Goal: Task Accomplishment & Management: Complete application form

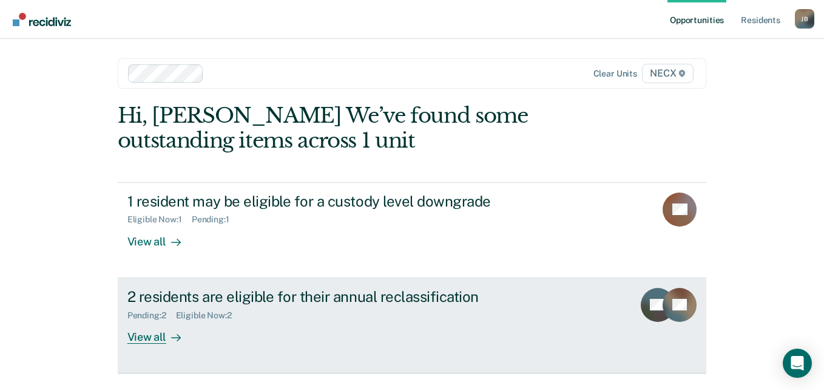
click at [301, 298] on div "2 residents are eligible for their annual reclassification" at bounding box center [340, 297] width 426 height 18
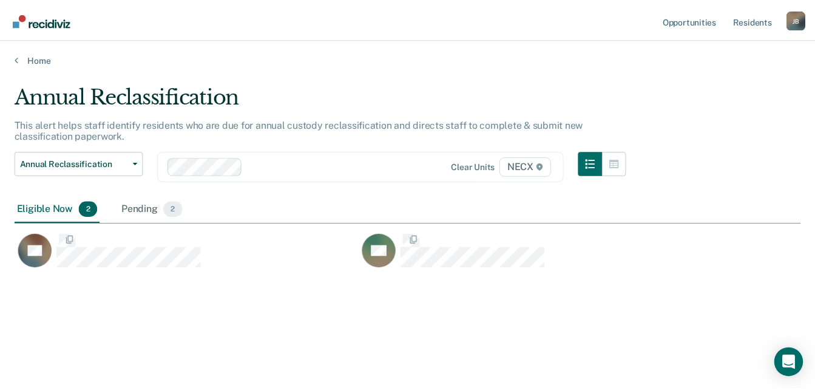
scroll to position [206, 786]
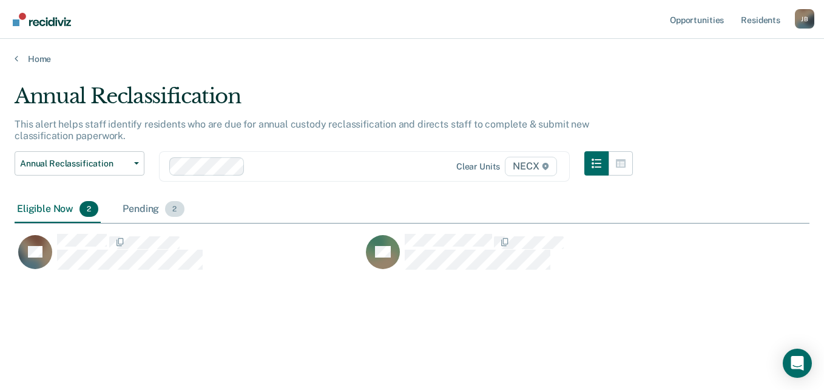
click at [148, 205] on div "Pending 2" at bounding box center [153, 209] width 66 height 27
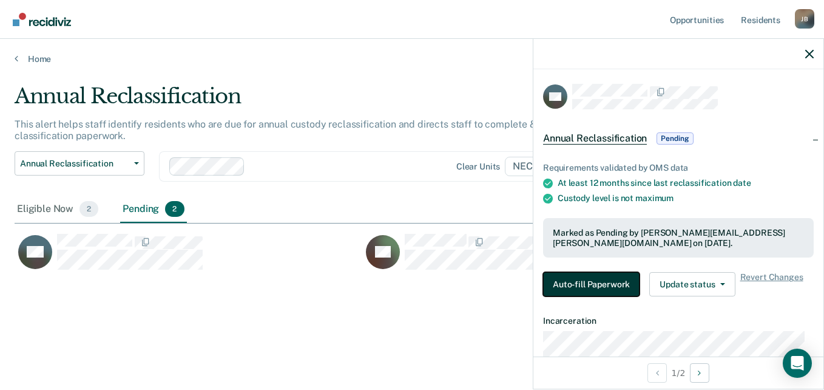
click at [576, 285] on button "Auto-fill Paperwork" at bounding box center [591, 284] width 96 height 24
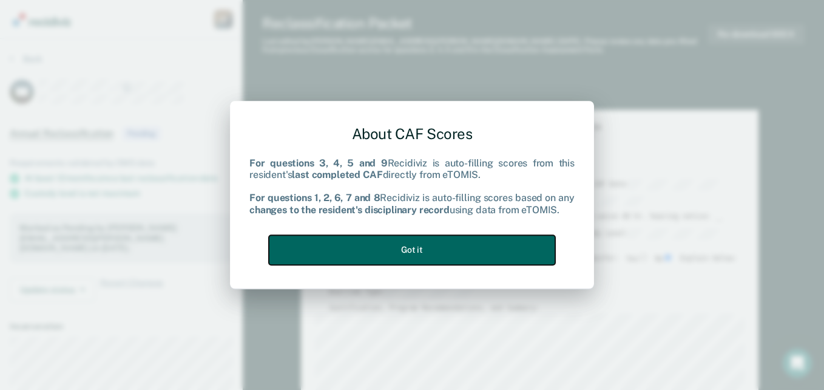
click at [422, 254] on button "Got it" at bounding box center [412, 250] width 286 height 30
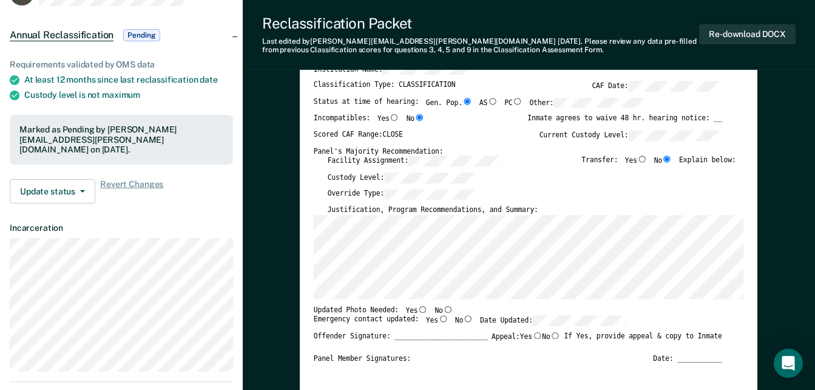
scroll to position [61, 0]
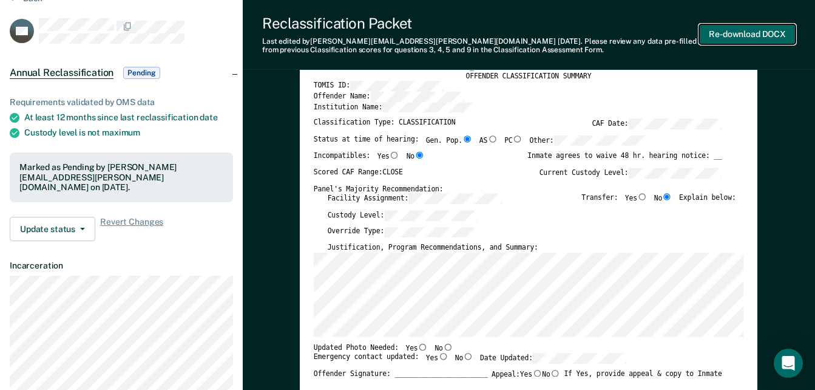
click at [728, 32] on button "Re-download DOCX" at bounding box center [747, 34] width 96 height 20
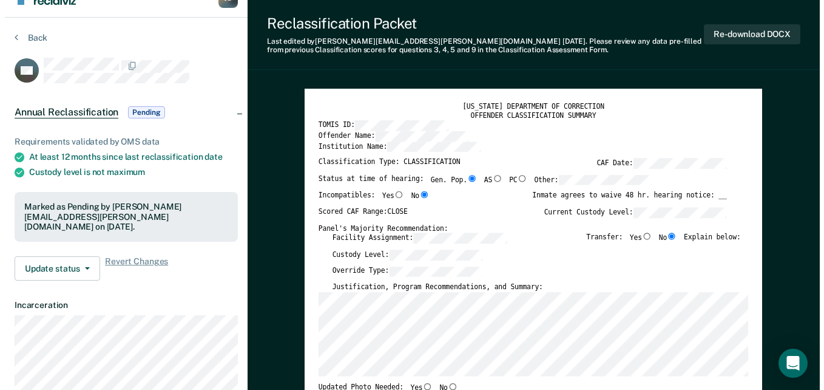
scroll to position [0, 0]
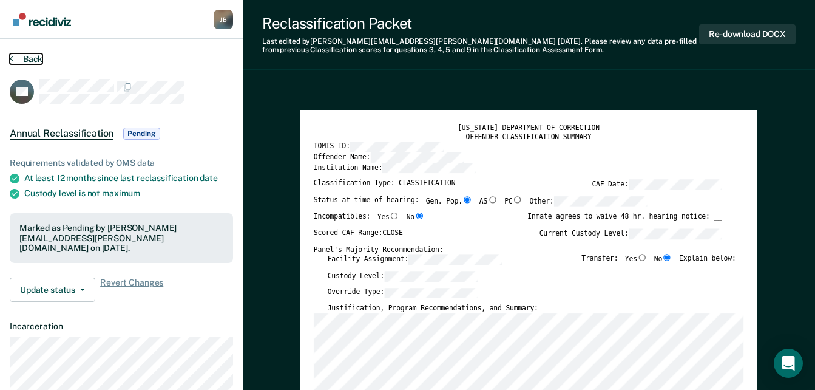
click at [15, 59] on button "Back" at bounding box center [26, 58] width 33 height 11
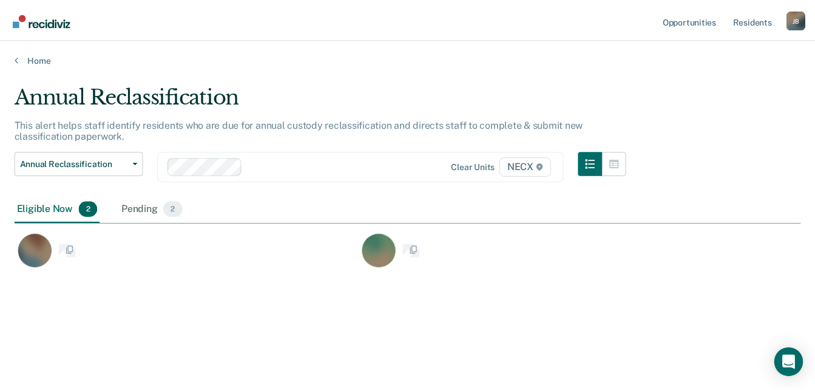
scroll to position [206, 786]
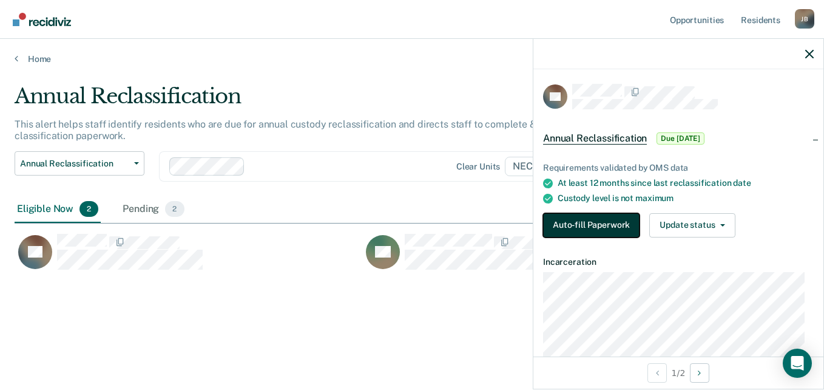
click at [579, 221] on button "Auto-fill Paperwork" at bounding box center [591, 225] width 96 height 24
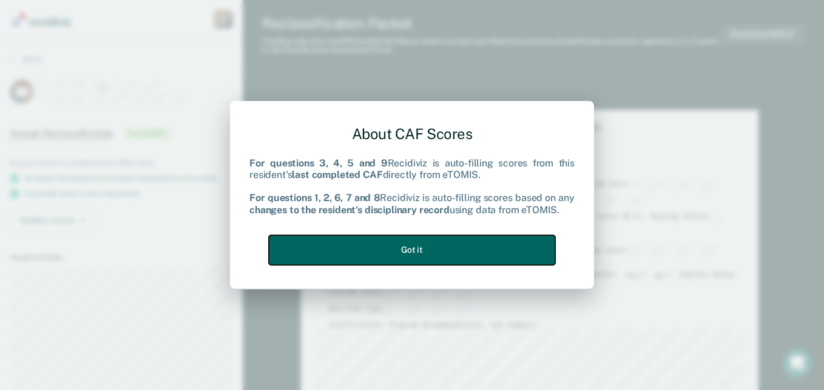
click at [479, 248] on button "Got it" at bounding box center [412, 250] width 286 height 30
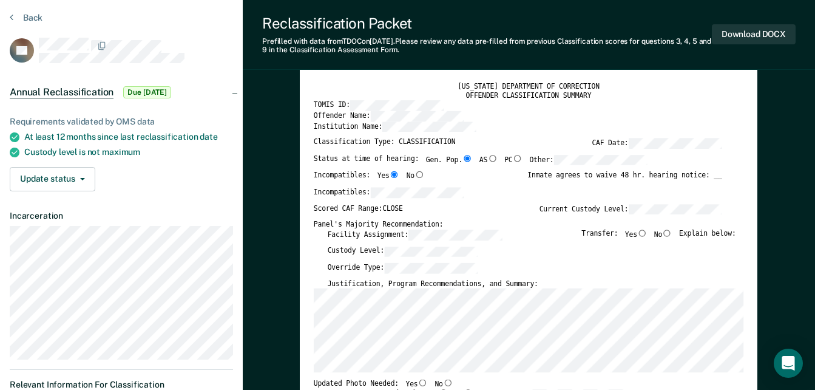
scroll to position [61, 0]
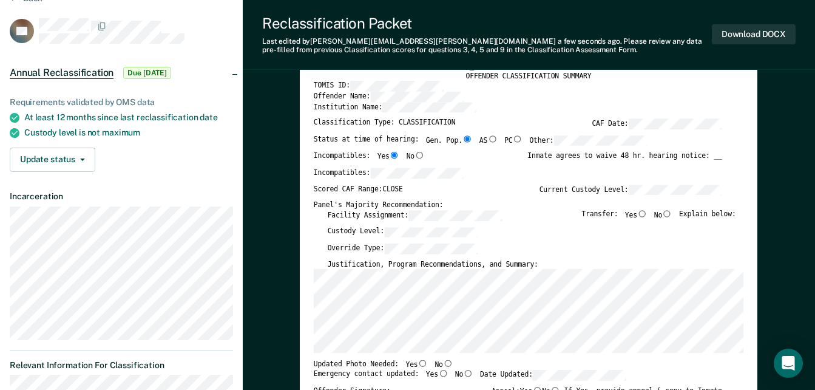
click at [671, 213] on input "No" at bounding box center [667, 213] width 10 height 7
type textarea "x"
radio input "true"
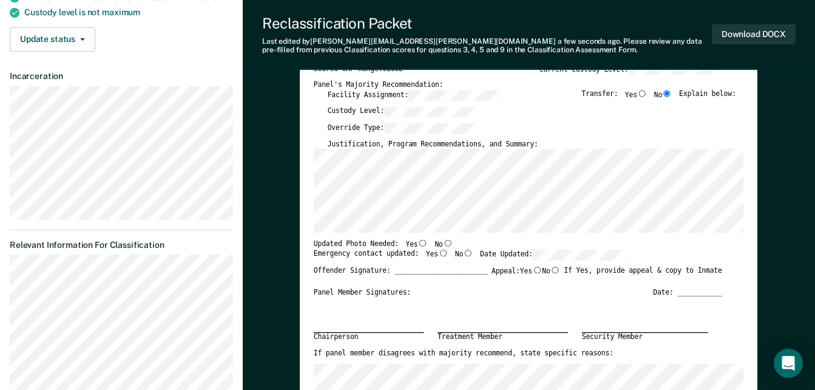
scroll to position [182, 0]
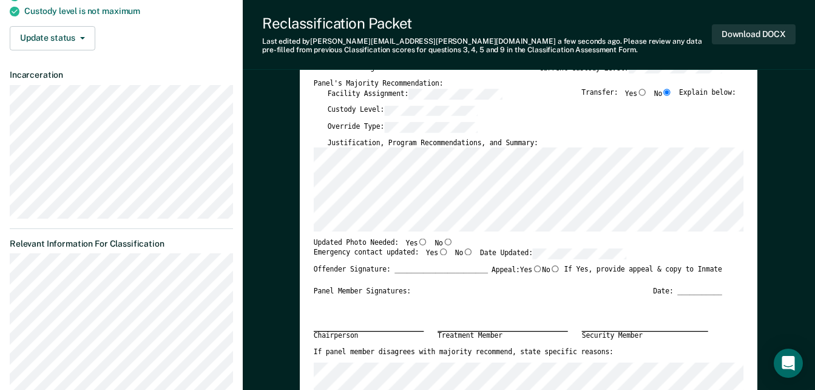
click at [443, 243] on input "No" at bounding box center [448, 241] width 10 height 7
type textarea "x"
radio input "true"
click at [438, 252] on input "Yes" at bounding box center [443, 251] width 10 height 7
type textarea "x"
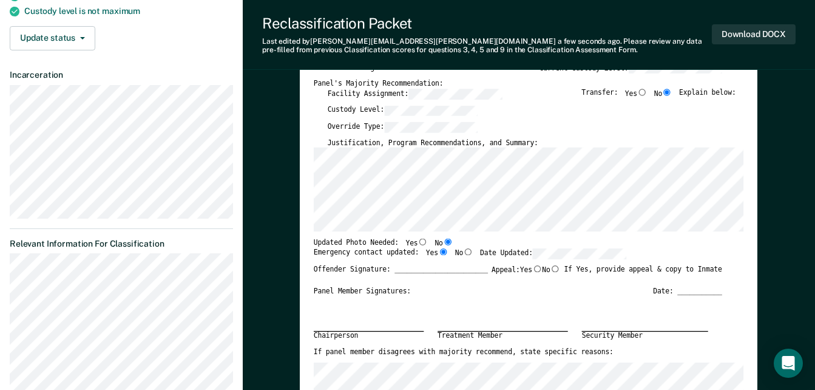
radio input "true"
click at [536, 283] on div "Offender Signature: _______________________ Appeal: Yes No If Yes, provide appe…" at bounding box center [518, 276] width 408 height 22
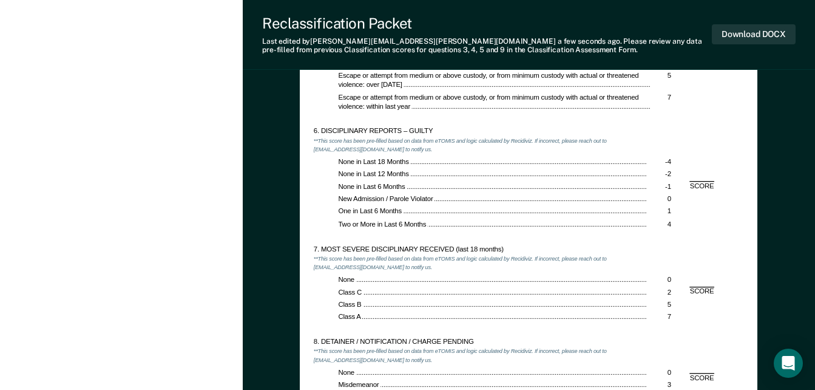
scroll to position [1456, 0]
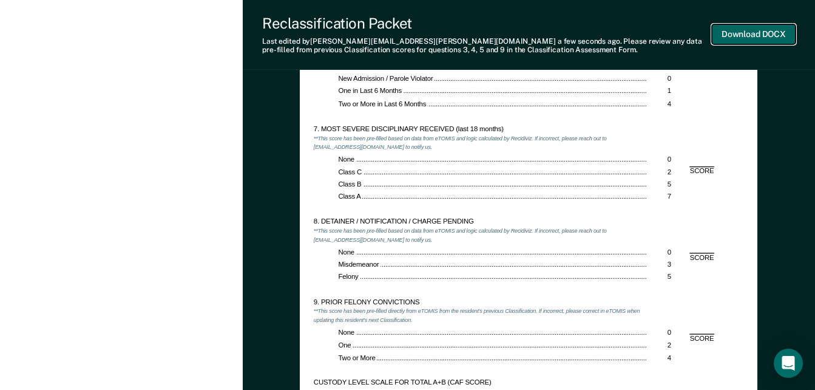
click at [739, 39] on button "Download DOCX" at bounding box center [754, 34] width 84 height 20
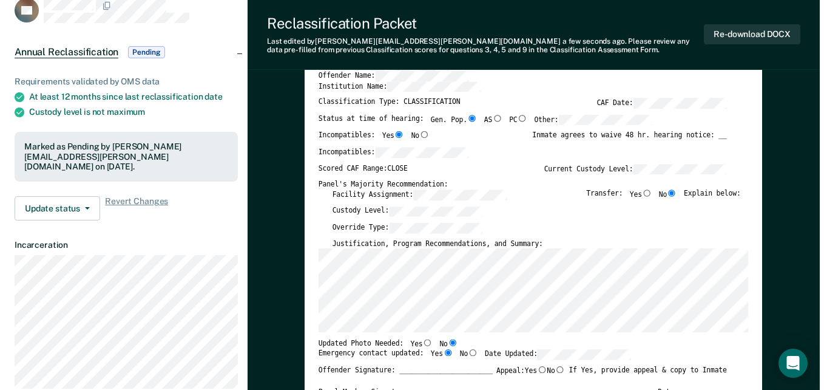
scroll to position [0, 0]
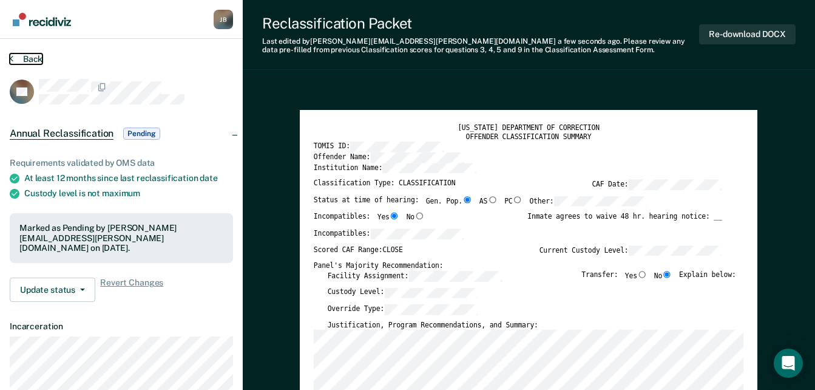
click at [12, 59] on icon at bounding box center [12, 58] width 4 height 10
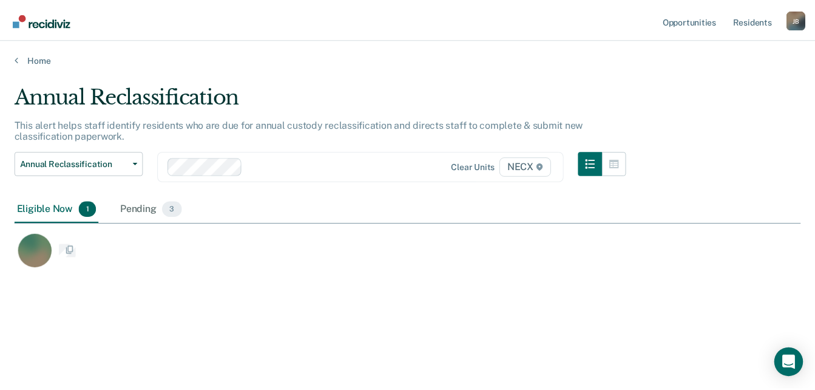
scroll to position [206, 786]
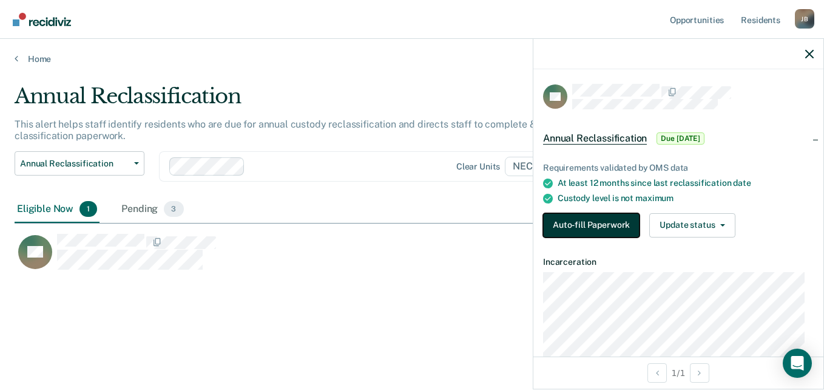
click at [591, 224] on button "Auto-fill Paperwork" at bounding box center [591, 225] width 96 height 24
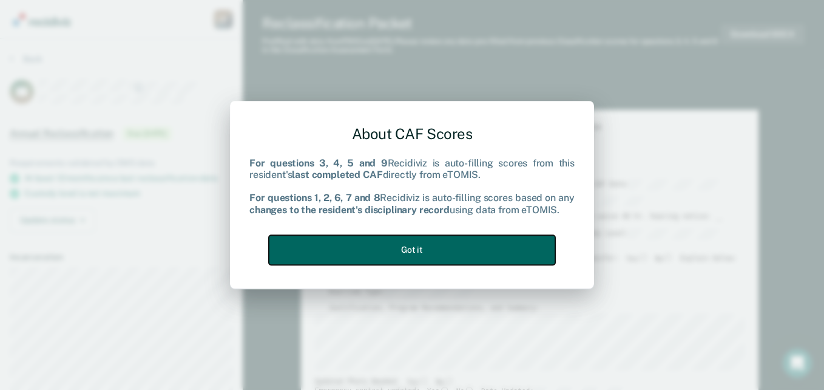
click at [477, 251] on button "Got it" at bounding box center [412, 250] width 286 height 30
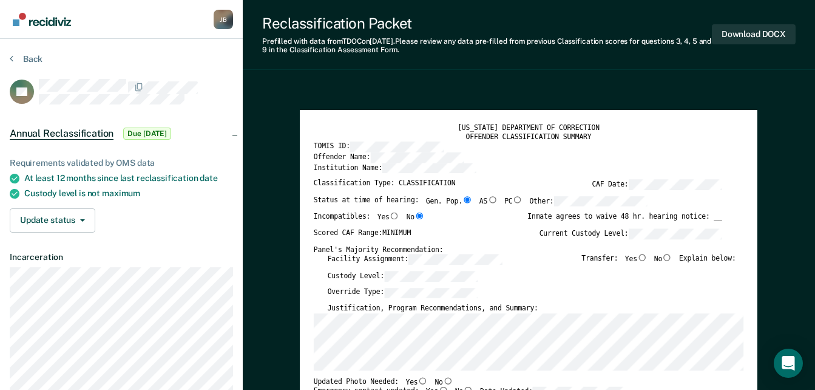
click at [680, 257] on div "Transfer: Yes No Explain below:" at bounding box center [659, 262] width 154 height 16
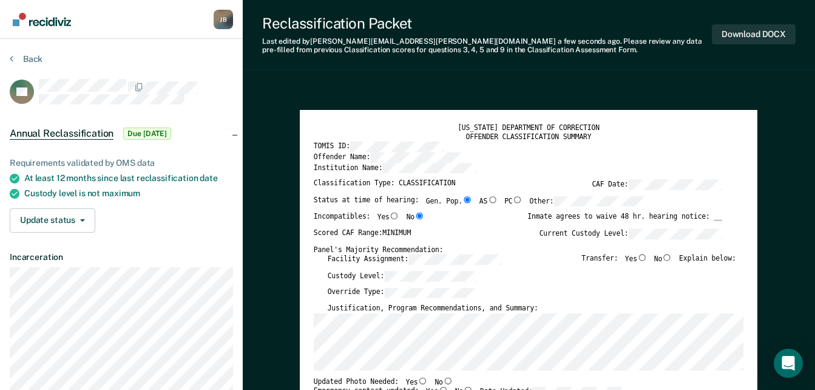
click at [672, 260] on input "No" at bounding box center [667, 257] width 10 height 7
type textarea "x"
radio input "true"
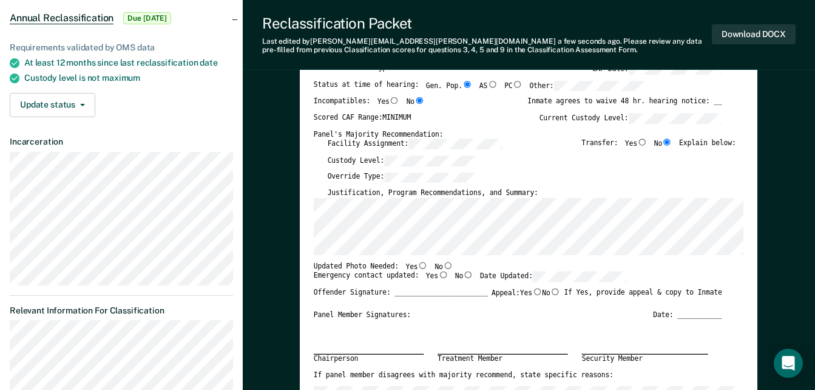
scroll to position [182, 0]
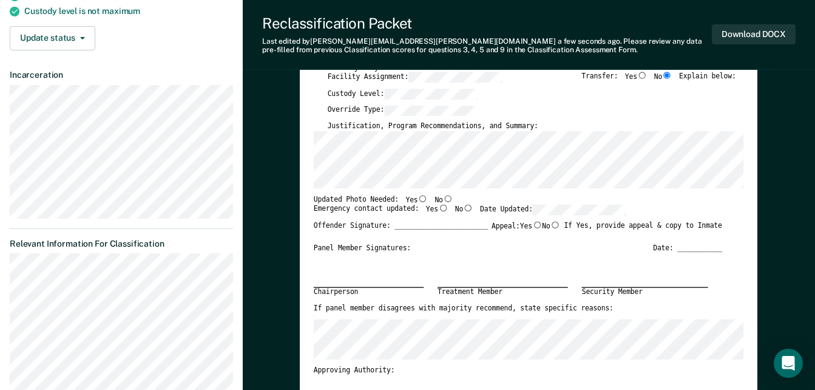
click at [443, 200] on input "No" at bounding box center [448, 198] width 10 height 7
type textarea "x"
radio input "true"
click at [438, 208] on input "Yes" at bounding box center [443, 207] width 10 height 7
type textarea "x"
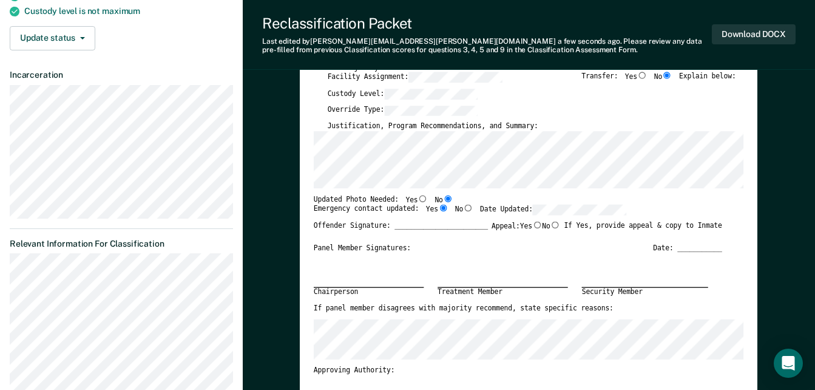
radio input "true"
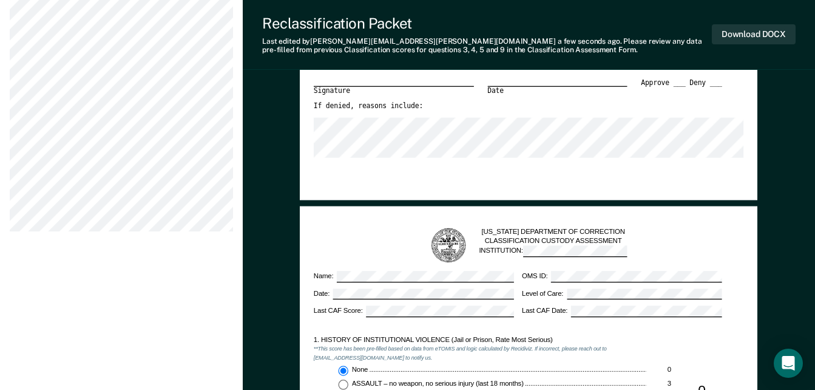
scroll to position [667, 0]
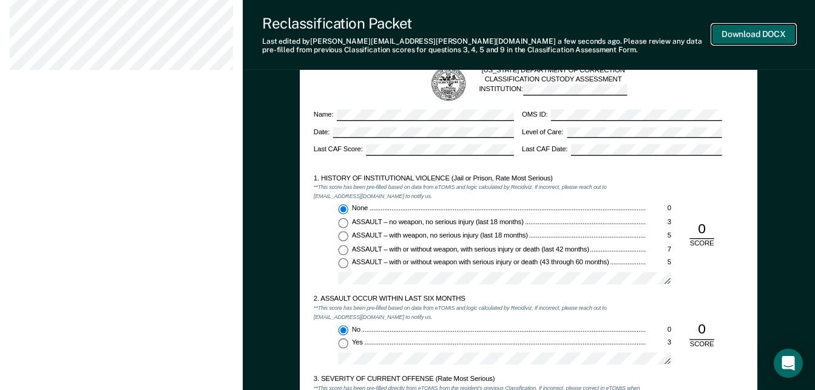
click at [731, 33] on button "Download DOCX" at bounding box center [754, 34] width 84 height 20
type textarea "x"
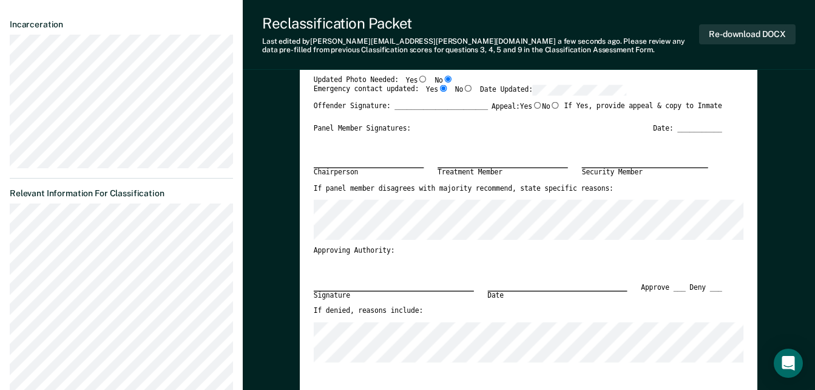
scroll to position [0, 0]
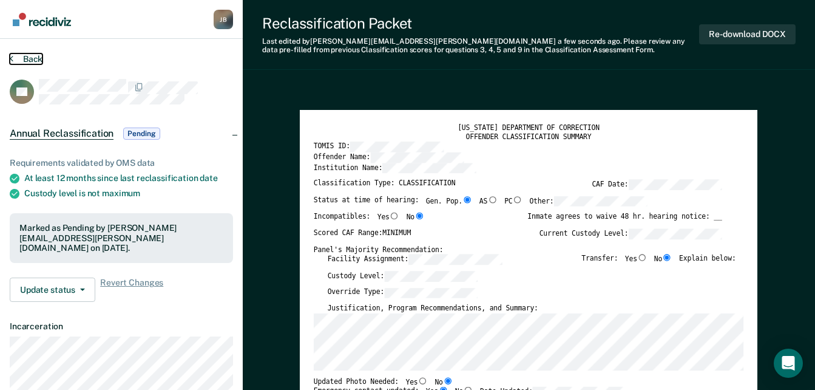
click at [24, 59] on button "Back" at bounding box center [26, 58] width 33 height 11
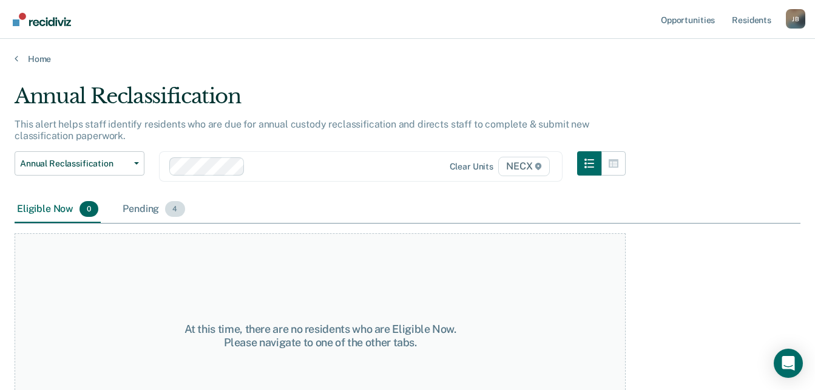
click at [124, 209] on div "Pending 4" at bounding box center [153, 209] width 67 height 27
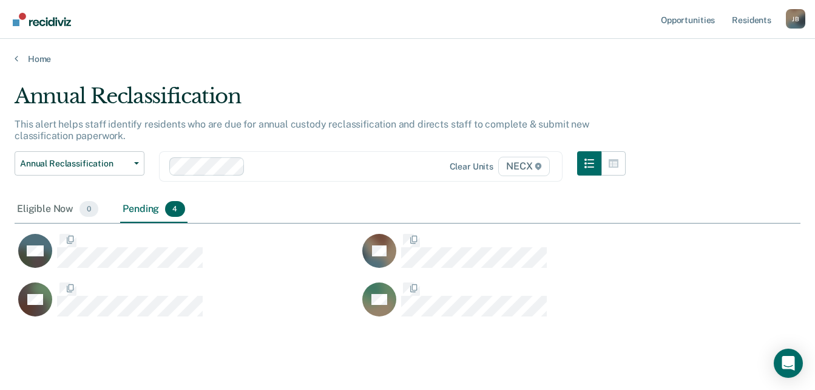
scroll to position [233, 777]
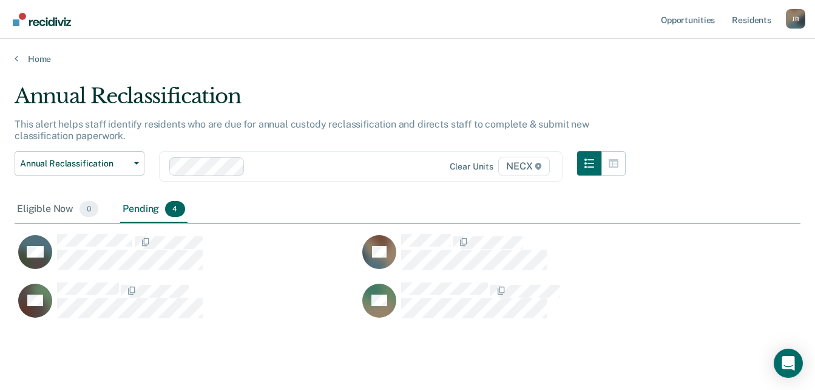
click at [697, 263] on div "AL" at bounding box center [531, 257] width 344 height 49
